Goal: Find specific page/section: Find specific page/section

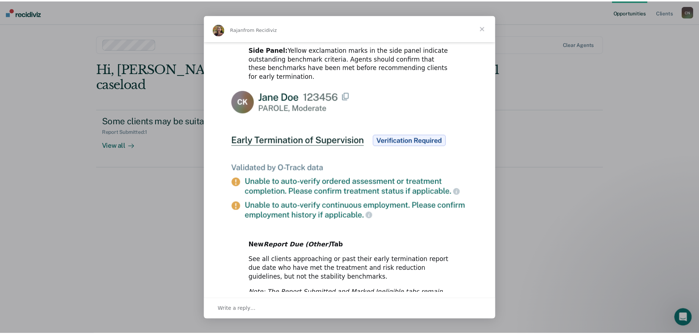
scroll to position [337, 0]
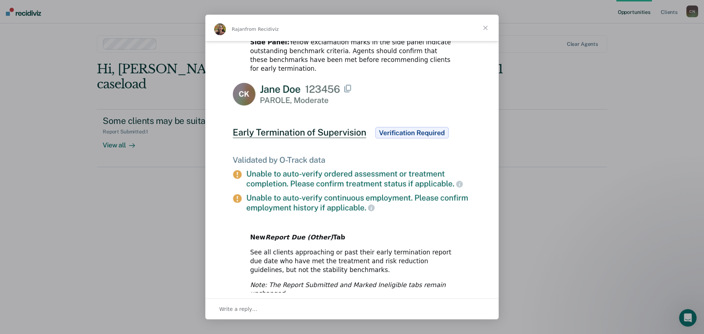
click at [487, 28] on span "Close" at bounding box center [485, 28] width 26 height 26
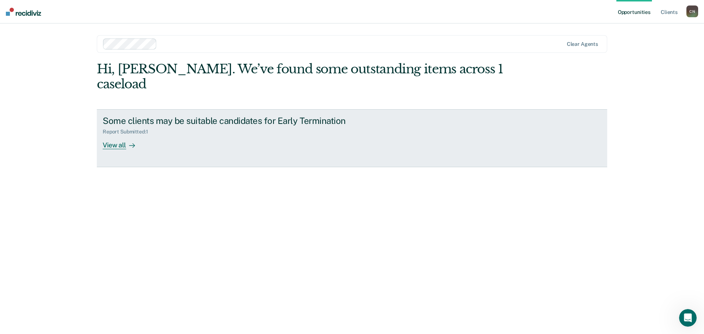
click at [124, 135] on div "View all" at bounding box center [123, 142] width 41 height 14
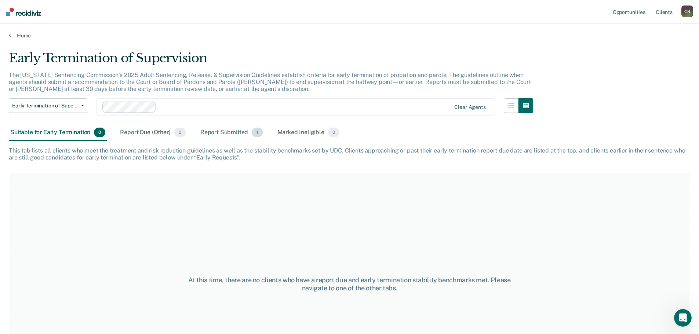
click at [233, 134] on div "Report Submitted 1" at bounding box center [231, 133] width 65 height 16
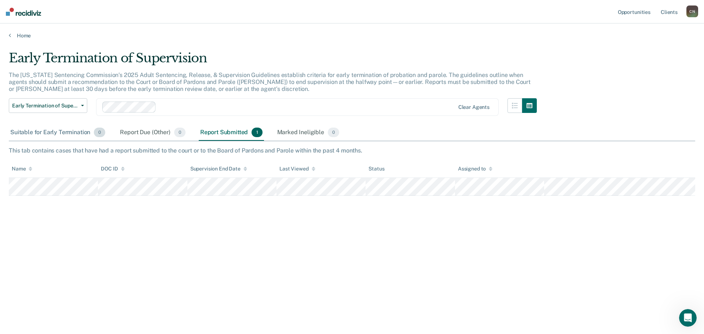
click at [46, 133] on div "Suitable for Early Termination 0" at bounding box center [58, 133] width 98 height 16
